Goal: Task Accomplishment & Management: Use online tool/utility

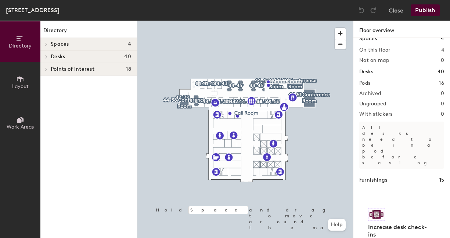
scroll to position [10, 0]
click at [400, 15] on button "Close" at bounding box center [396, 10] width 15 height 12
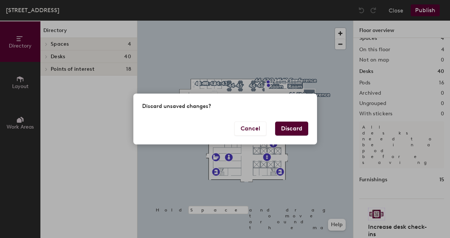
click at [295, 129] on button "Discard" at bounding box center [291, 128] width 33 height 14
